Goal: Task Accomplishment & Management: Use online tool/utility

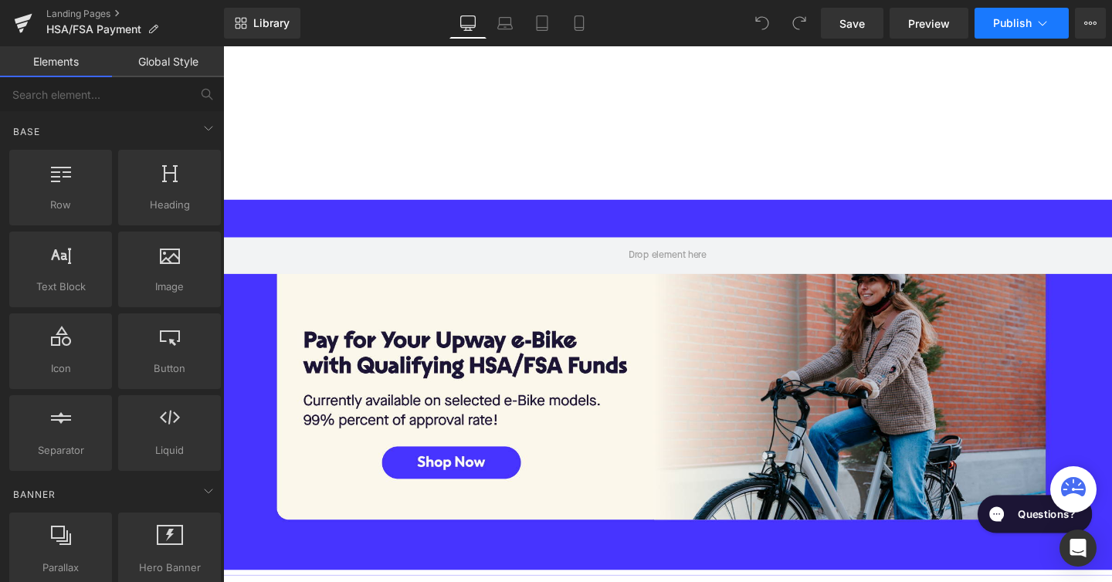
click at [1034, 25] on button "Publish" at bounding box center [1022, 23] width 94 height 31
click at [929, 25] on span "Preview" at bounding box center [929, 23] width 42 height 16
